Goal: Task Accomplishment & Management: Use online tool/utility

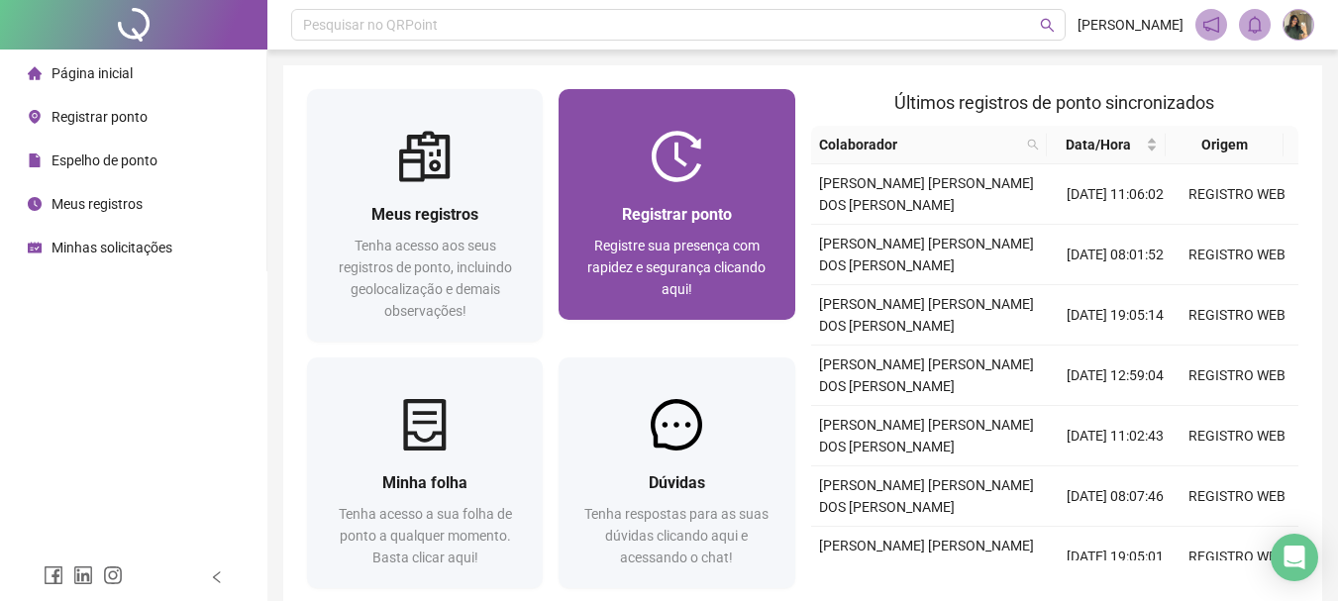
click at [663, 215] on span "Registrar ponto" at bounding box center [677, 214] width 110 height 19
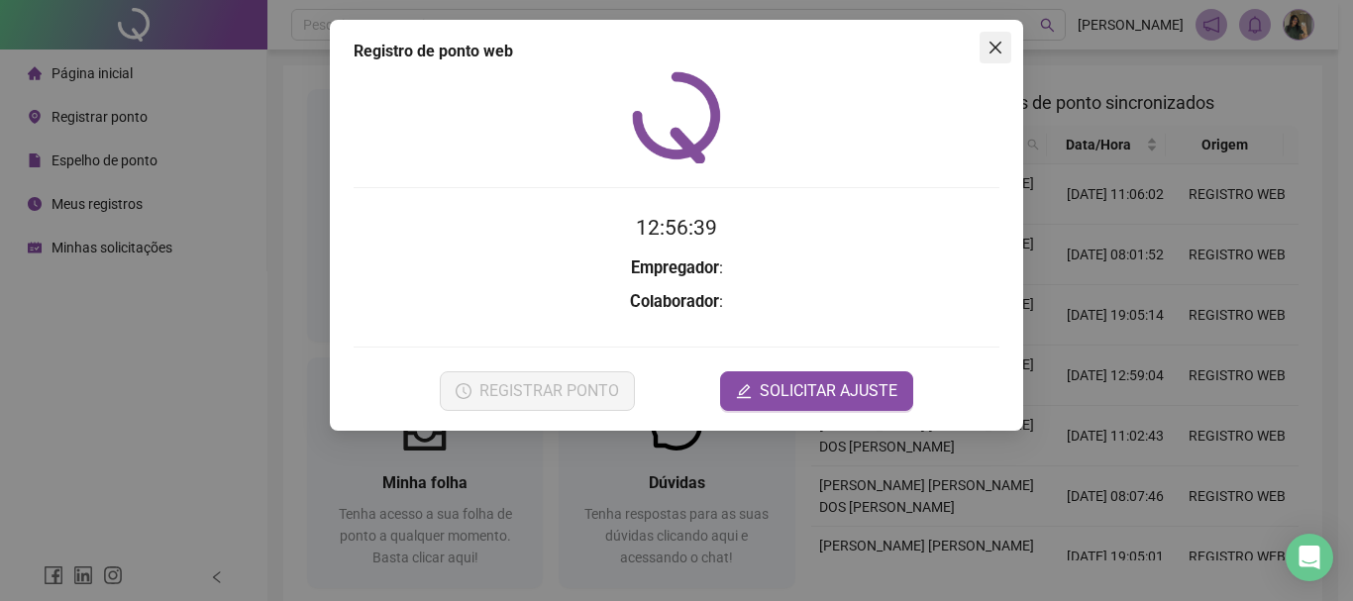
click at [991, 47] on icon "close" at bounding box center [996, 48] width 16 height 16
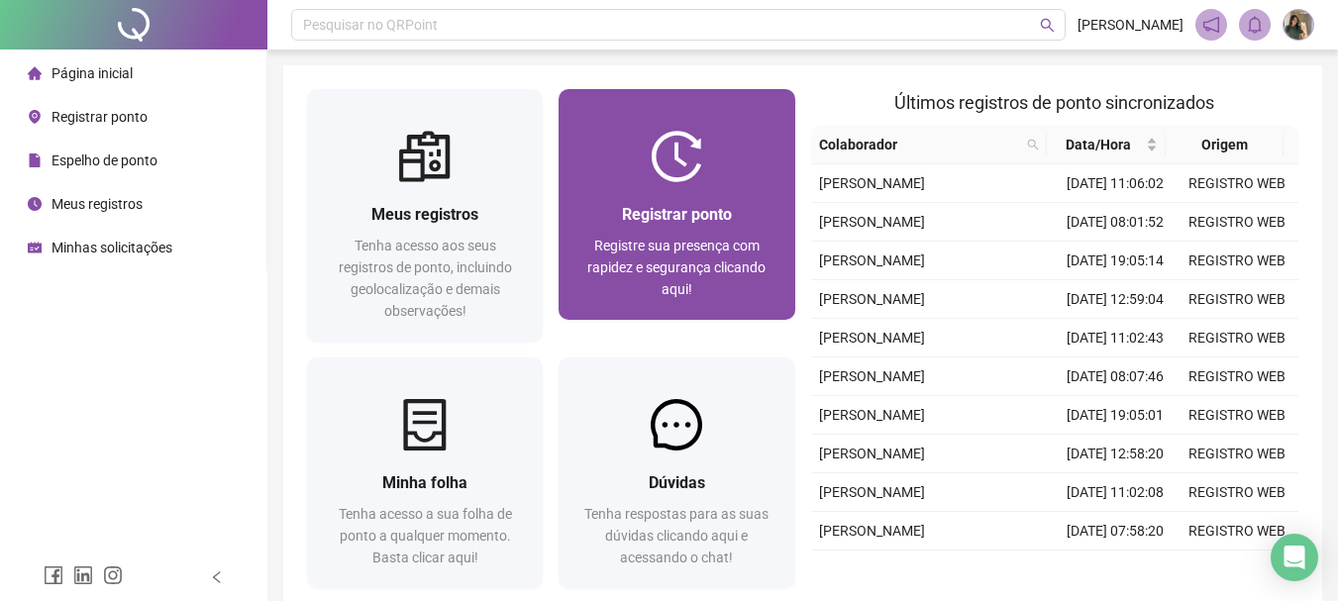
click at [688, 177] on img at bounding box center [677, 157] width 52 height 52
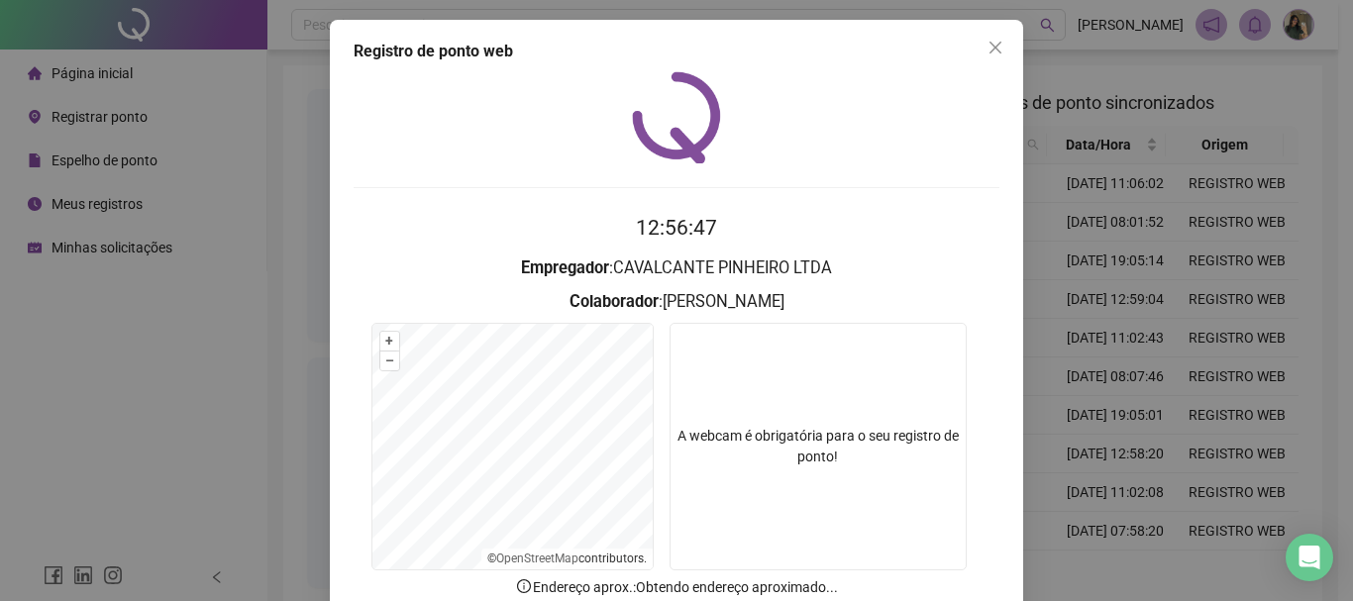
scroll to position [129, 0]
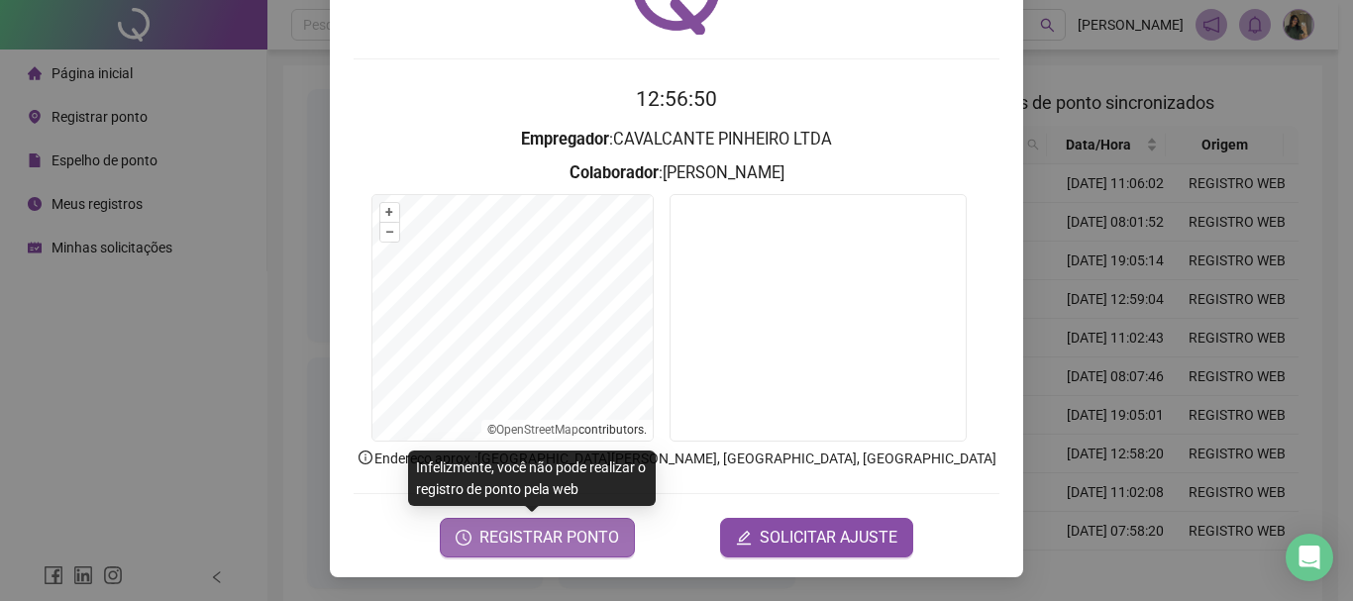
click at [519, 543] on span "REGISTRAR PONTO" at bounding box center [550, 538] width 140 height 24
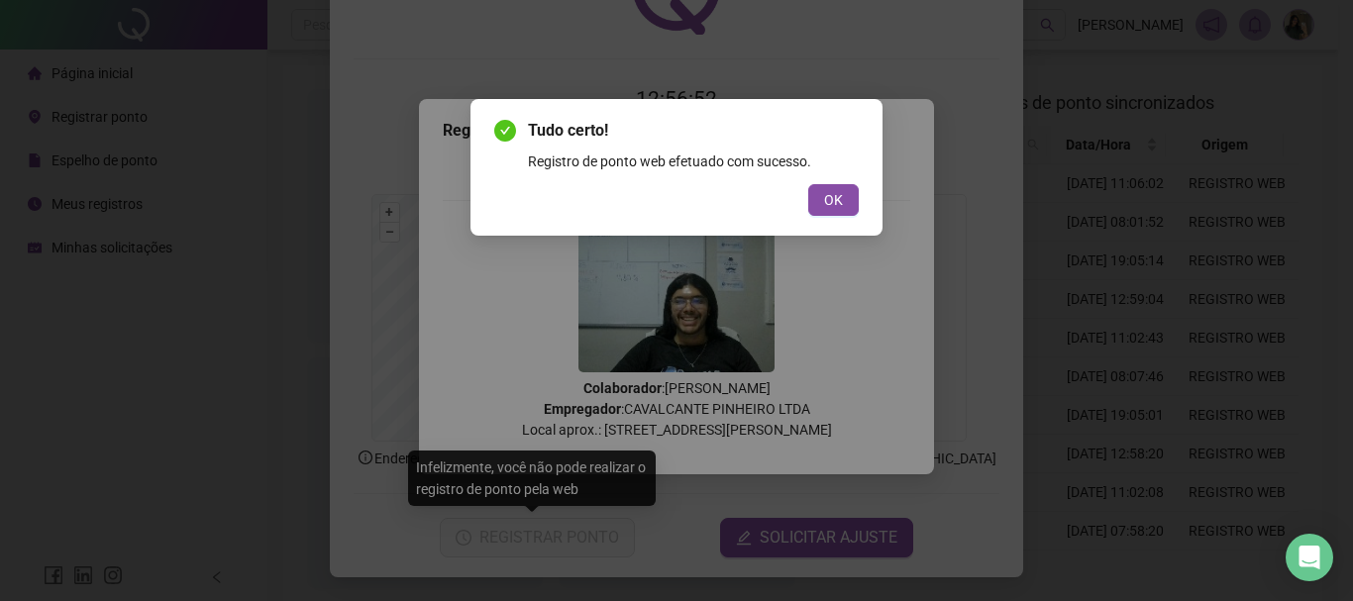
drag, startPoint x: 839, startPoint y: 193, endPoint x: 919, endPoint y: 145, distance: 93.8
click at [838, 193] on span "OK" at bounding box center [833, 200] width 19 height 22
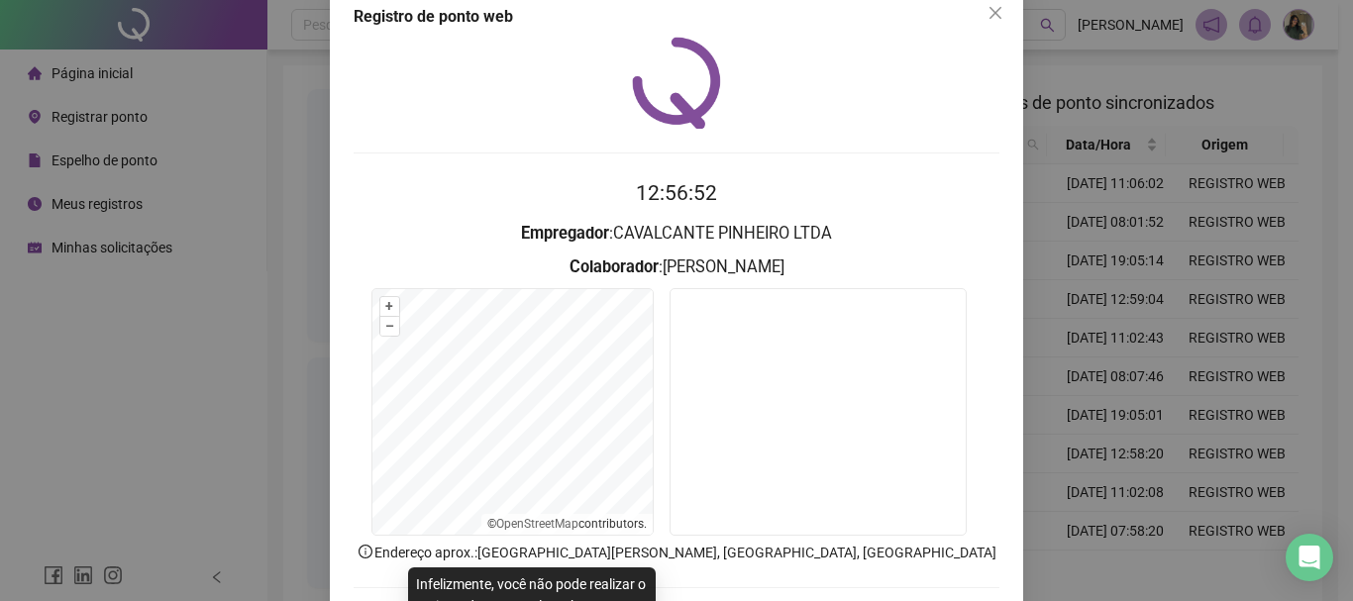
scroll to position [0, 0]
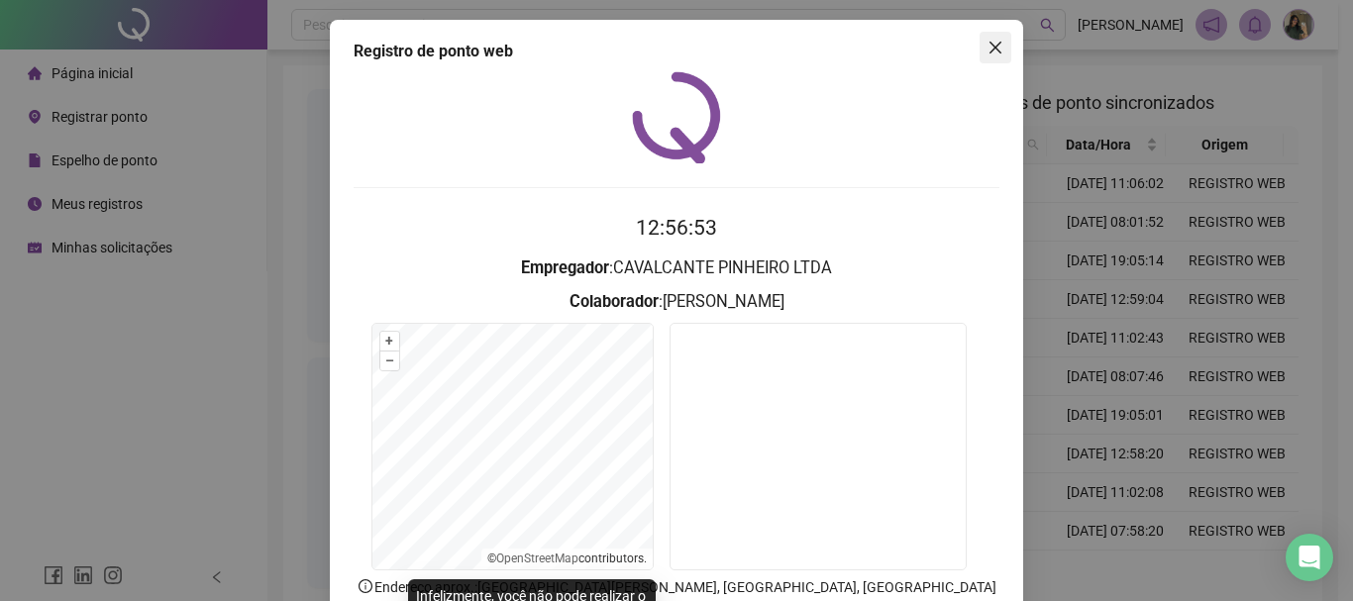
click at [998, 42] on span "Close" at bounding box center [996, 48] width 32 height 16
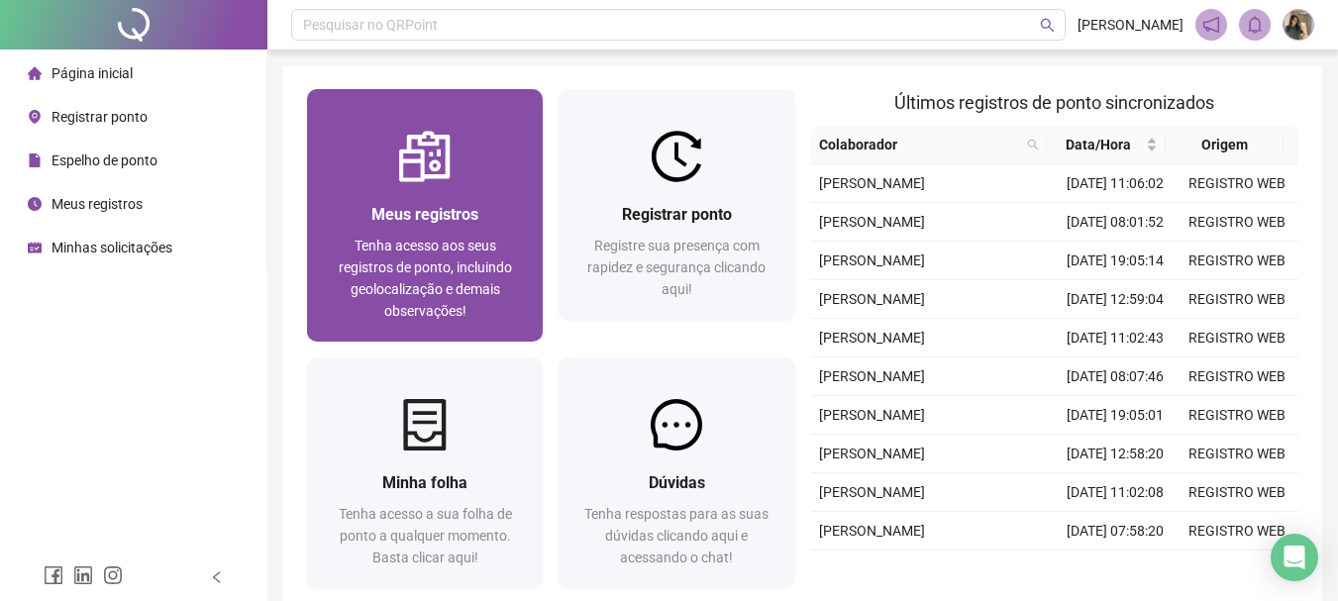
click at [468, 172] on div at bounding box center [425, 157] width 236 height 52
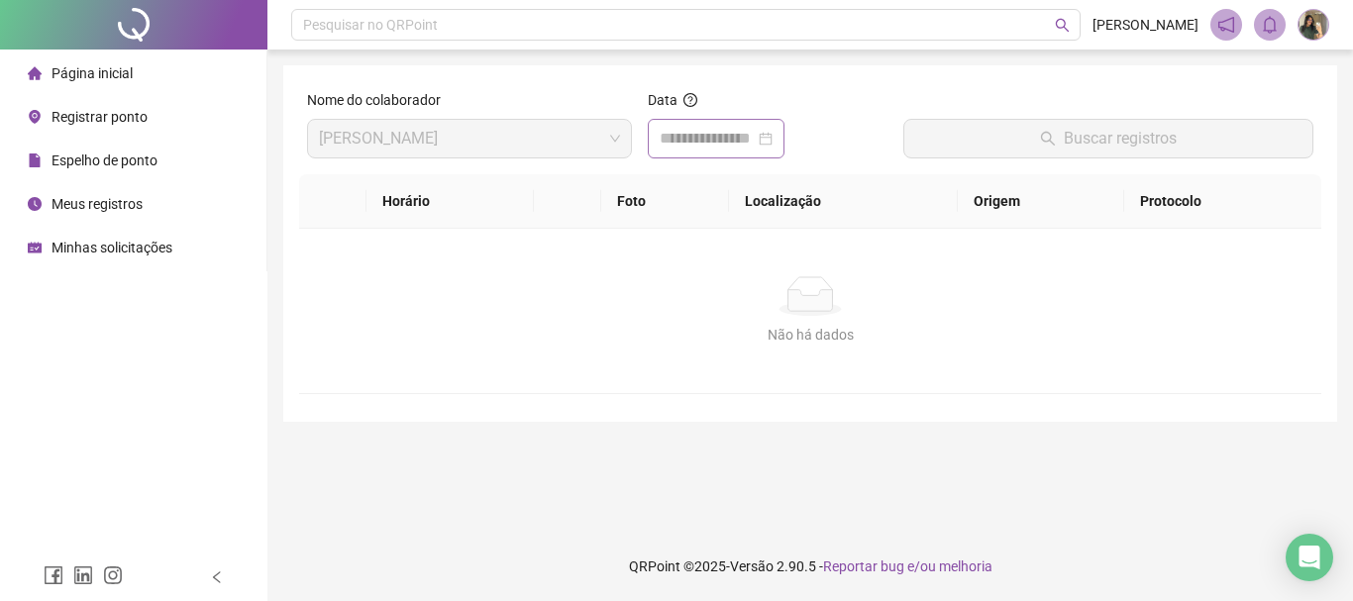
click at [773, 139] on div at bounding box center [716, 139] width 113 height 24
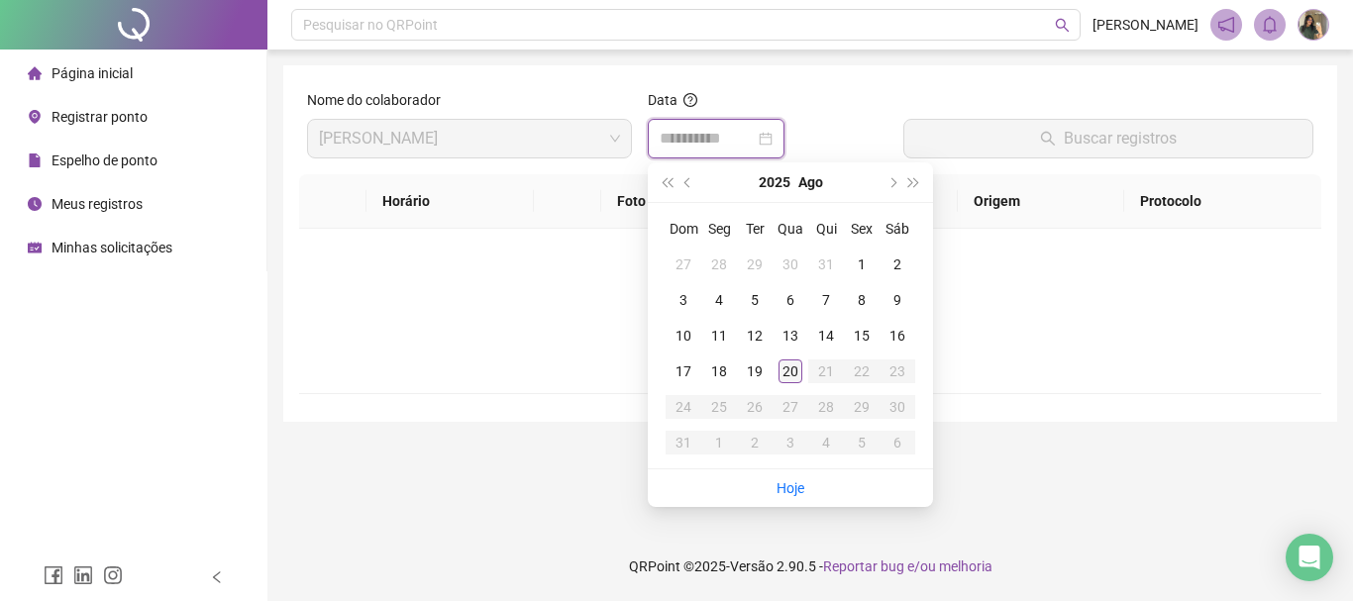
type input "**********"
drag, startPoint x: 795, startPoint y: 377, endPoint x: 801, endPoint y: 360, distance: 18.8
click at [796, 375] on div "20" at bounding box center [791, 372] width 24 height 24
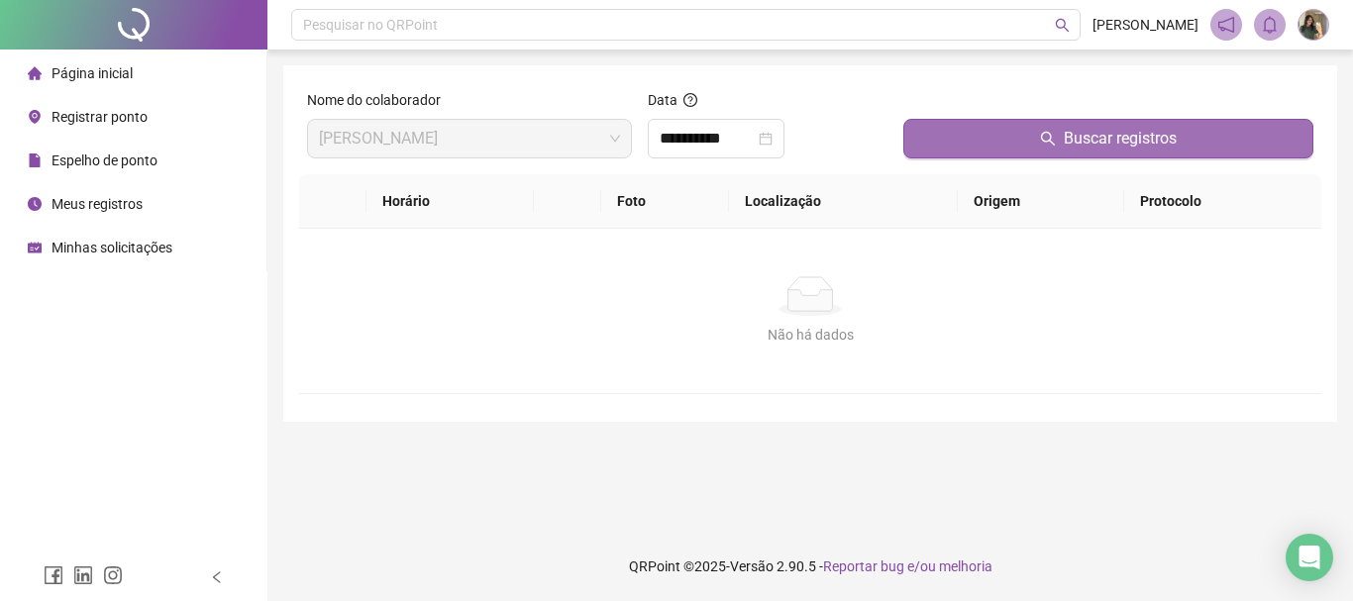
click at [1002, 136] on button "Buscar registros" at bounding box center [1109, 139] width 410 height 40
